Goal: Complete application form

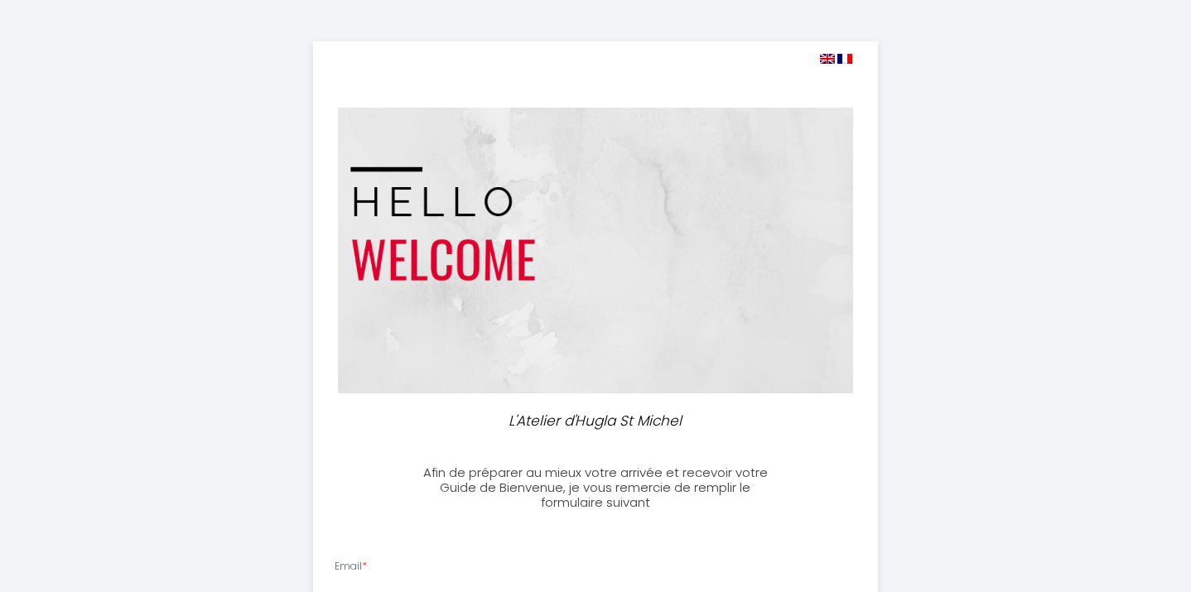
select select
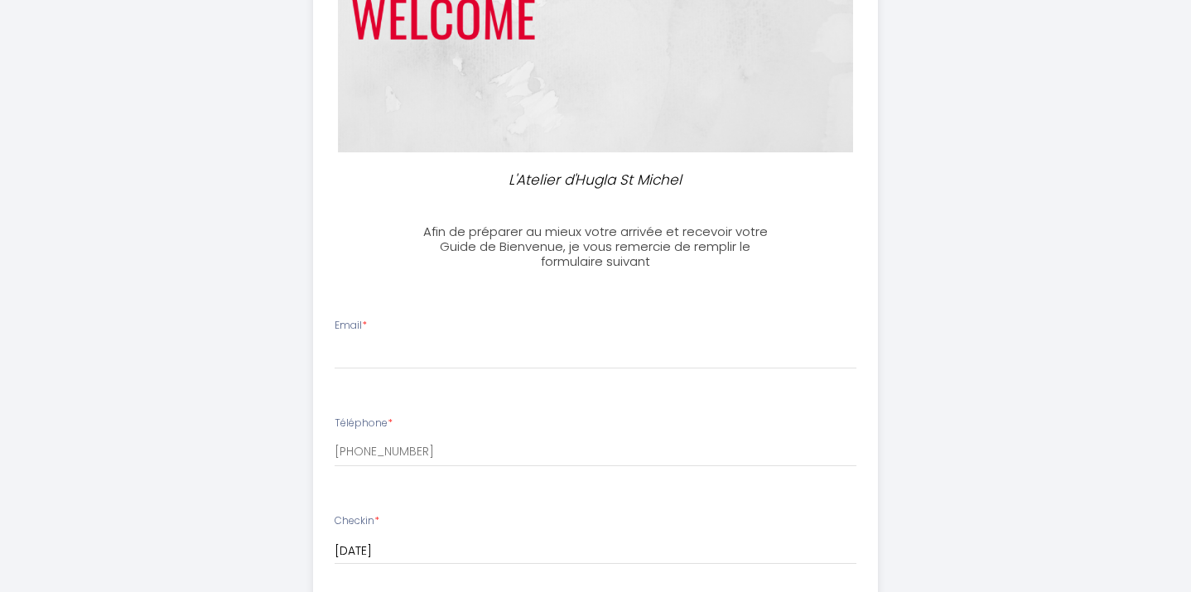
scroll to position [247, 0]
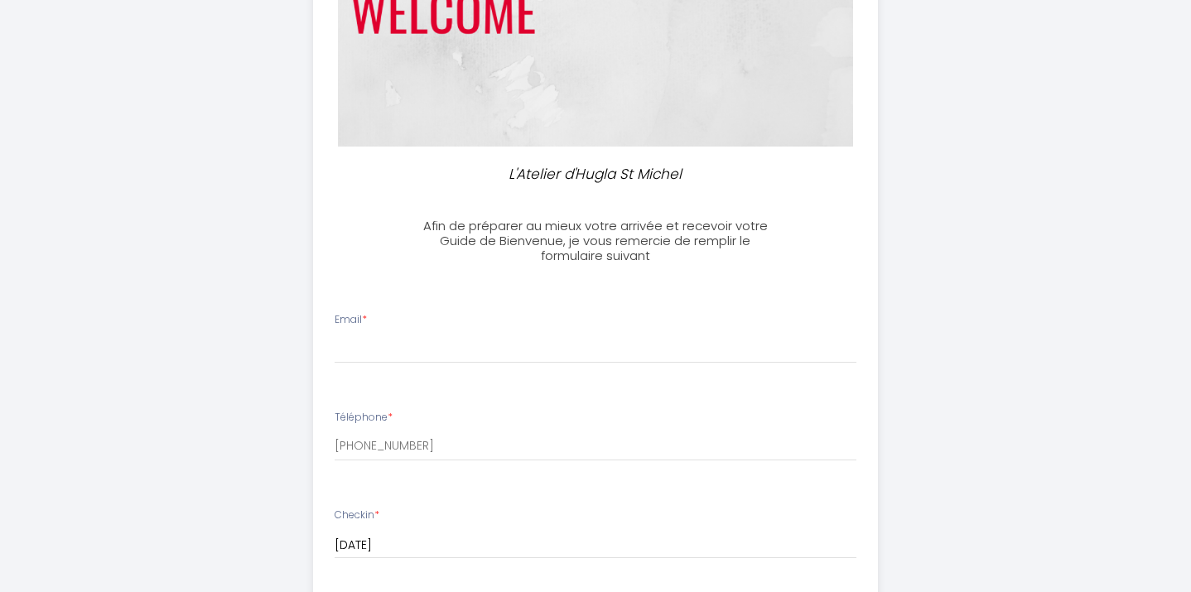
click at [430, 365] on li "Email *" at bounding box center [596, 346] width 564 height 88
type input "j"
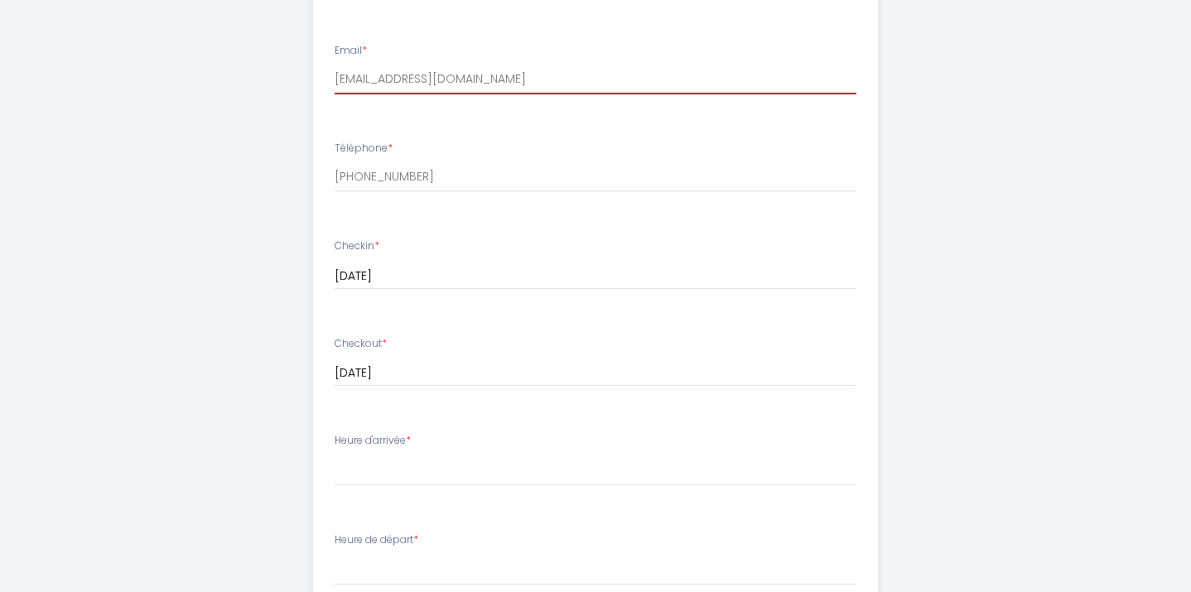
scroll to position [560, 0]
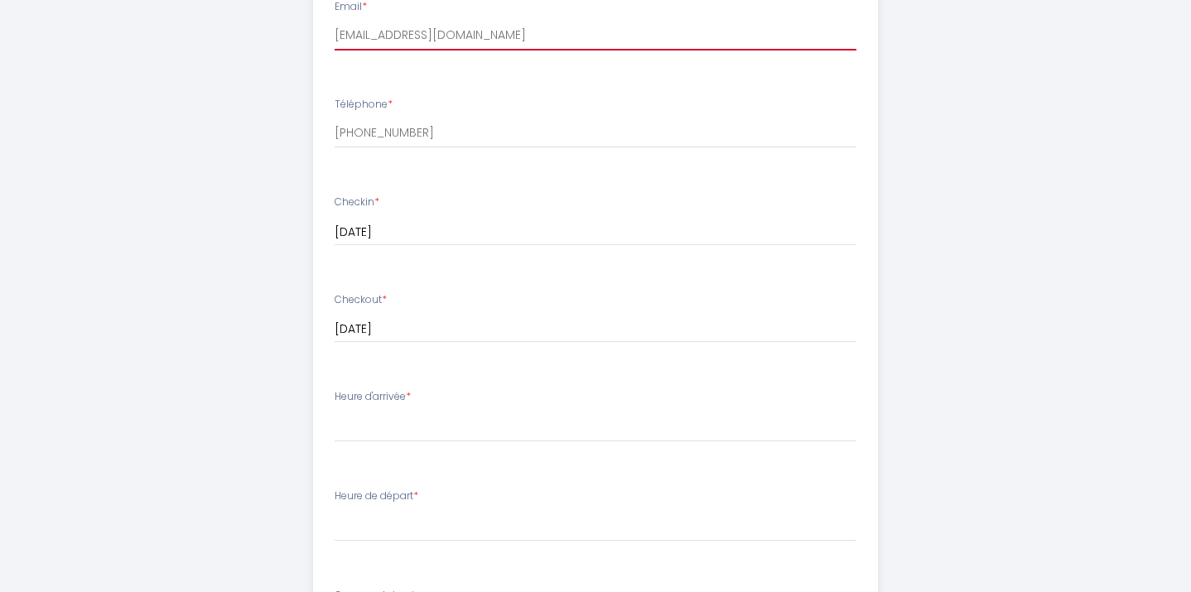
type input "[EMAIL_ADDRESS][DOMAIN_NAME]"
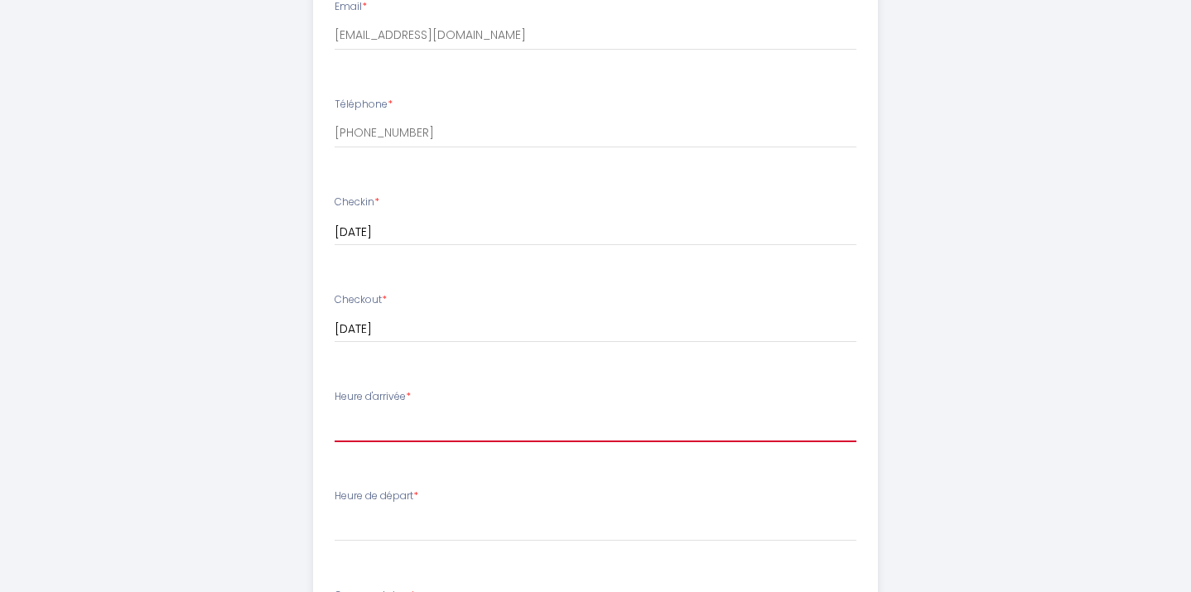
select select "18:00"
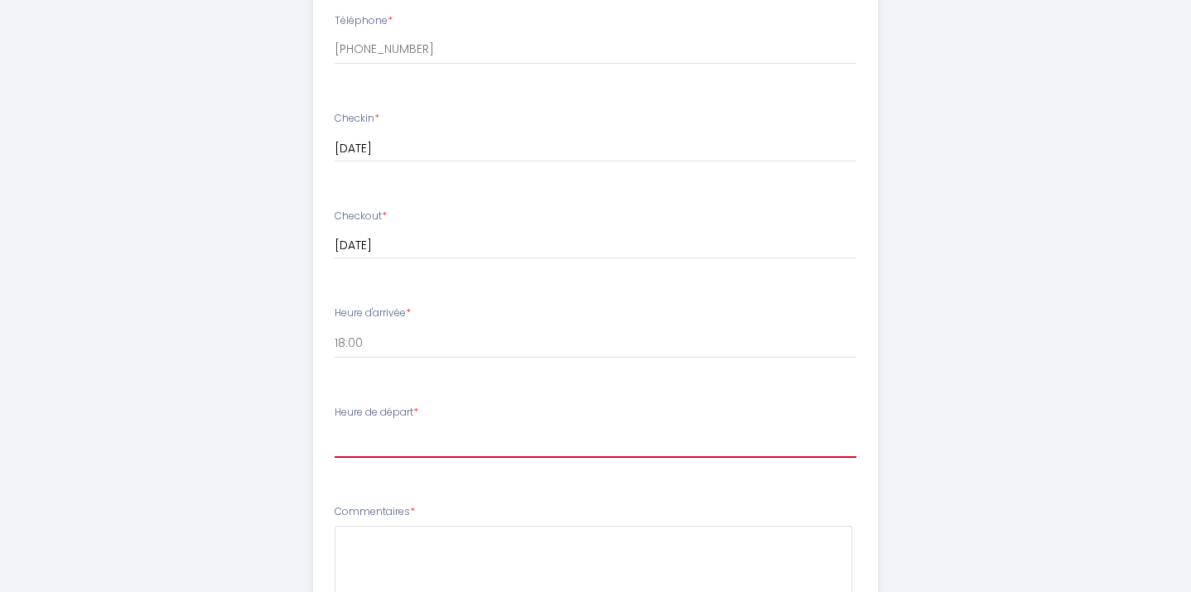
select select "11:00"
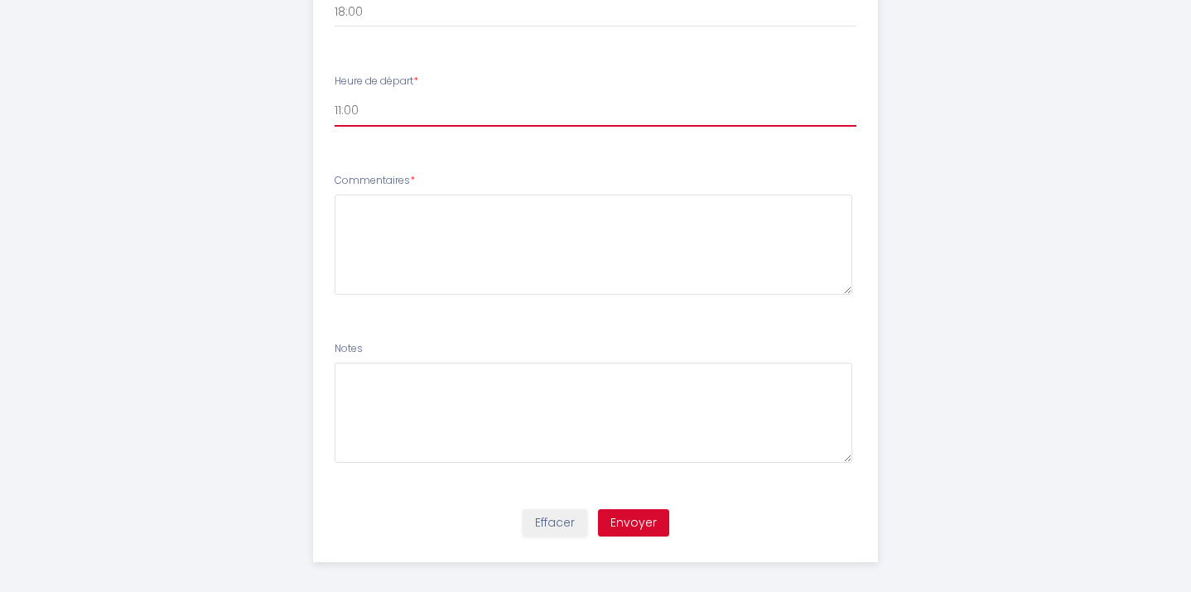
scroll to position [974, 0]
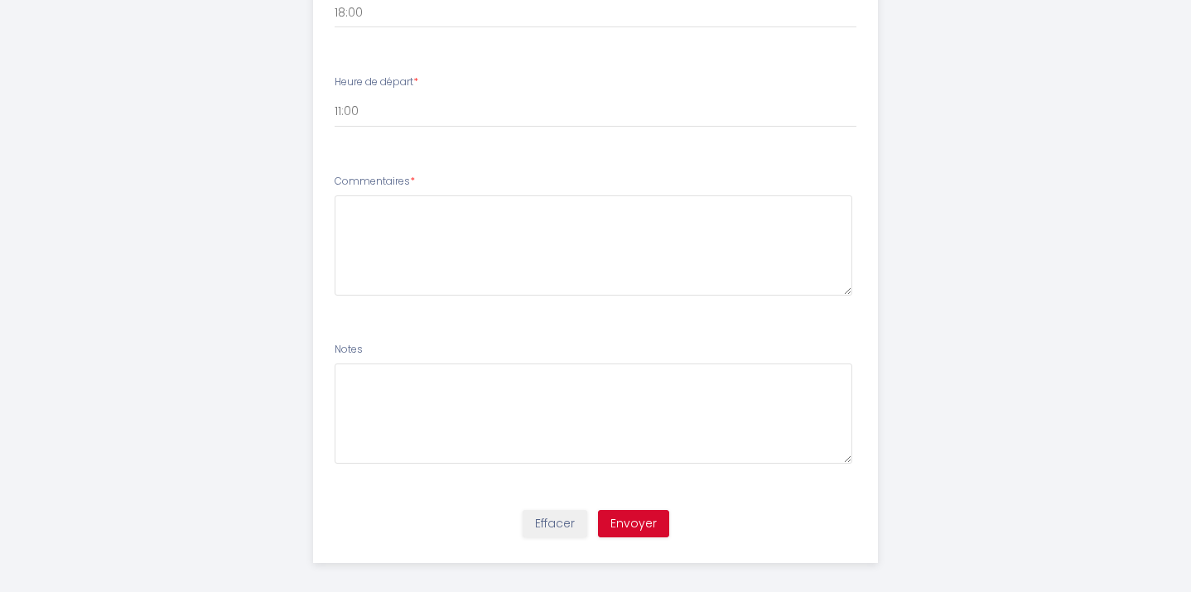
click at [626, 510] on button "Envoyer" at bounding box center [633, 524] width 71 height 28
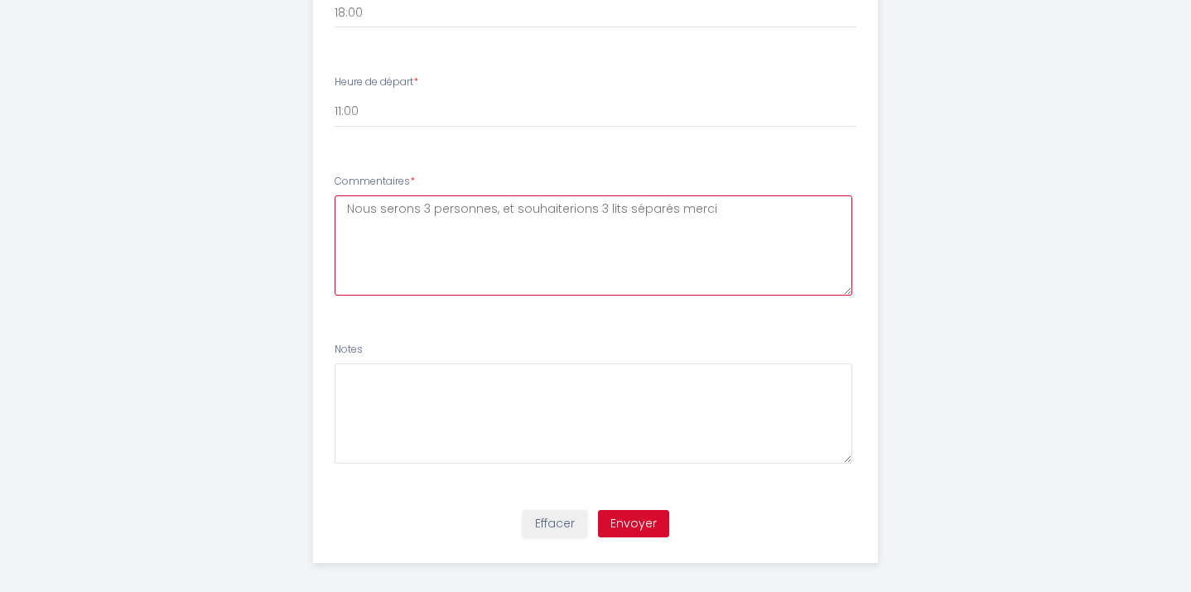
type textarea "Nous serons 3 personnes, et souhaiterions 3 lits séparés merci"
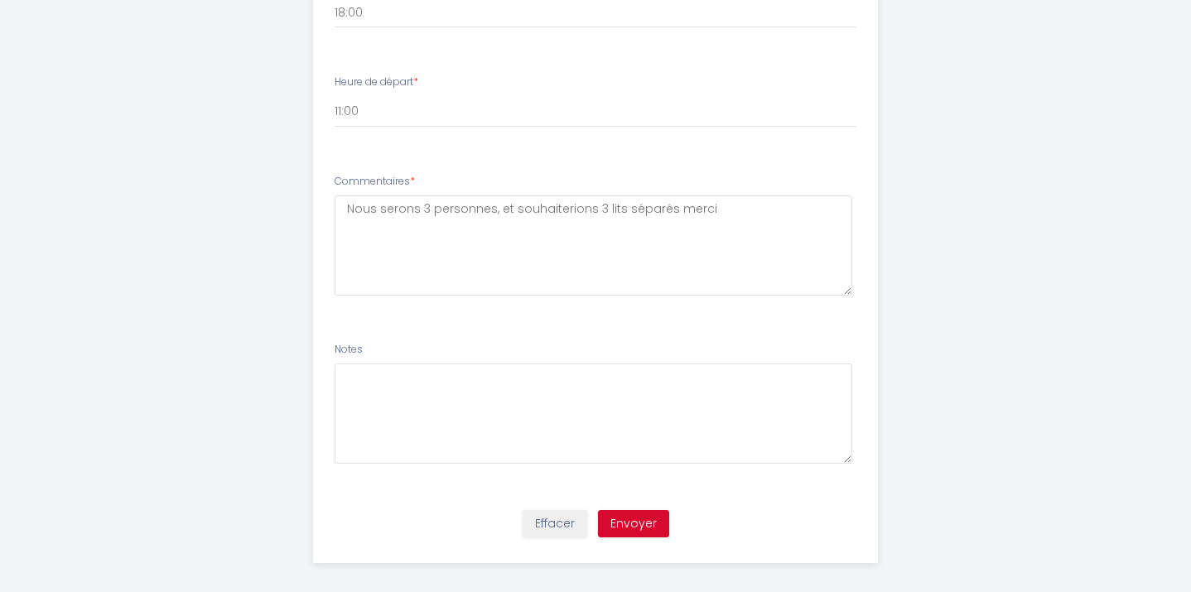
click at [627, 513] on button "Envoyer" at bounding box center [633, 524] width 71 height 28
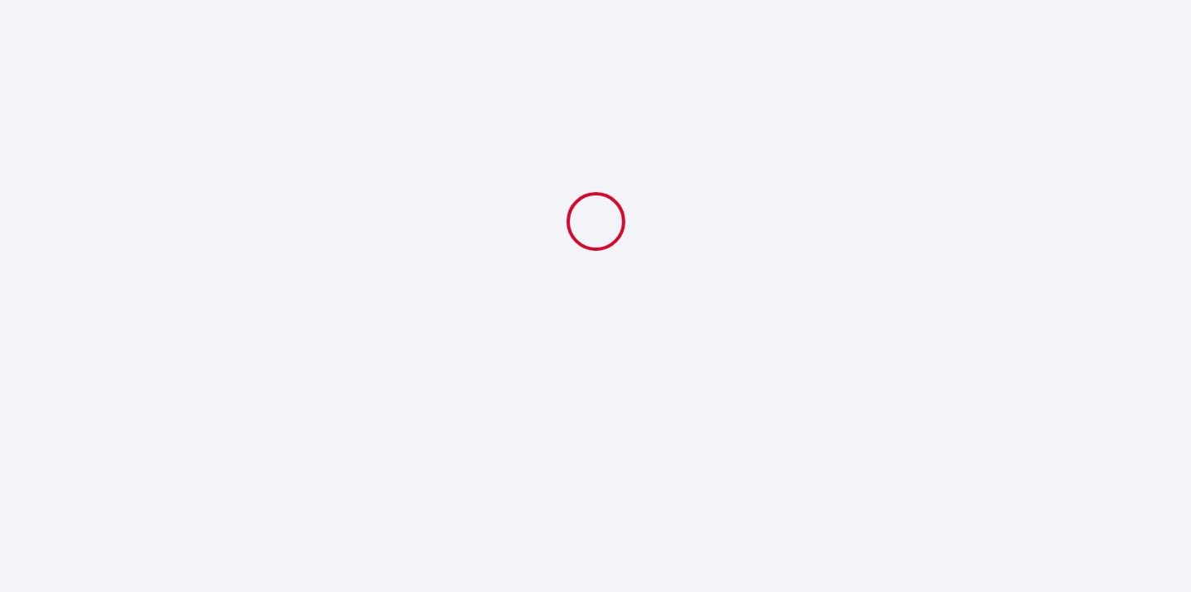
scroll to position [0, 0]
select select "18:00"
select select "11:00"
